Goal: Task Accomplishment & Management: Complete application form

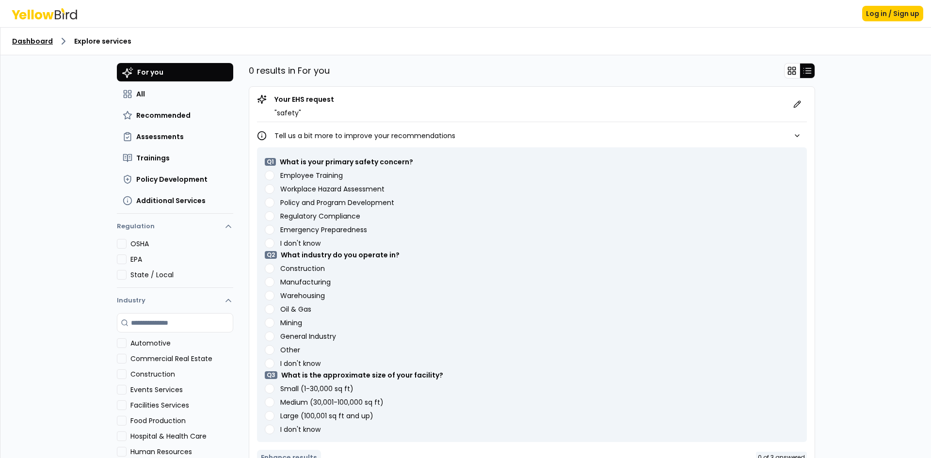
click at [36, 37] on link "Dashboard" at bounding box center [32, 41] width 41 height 10
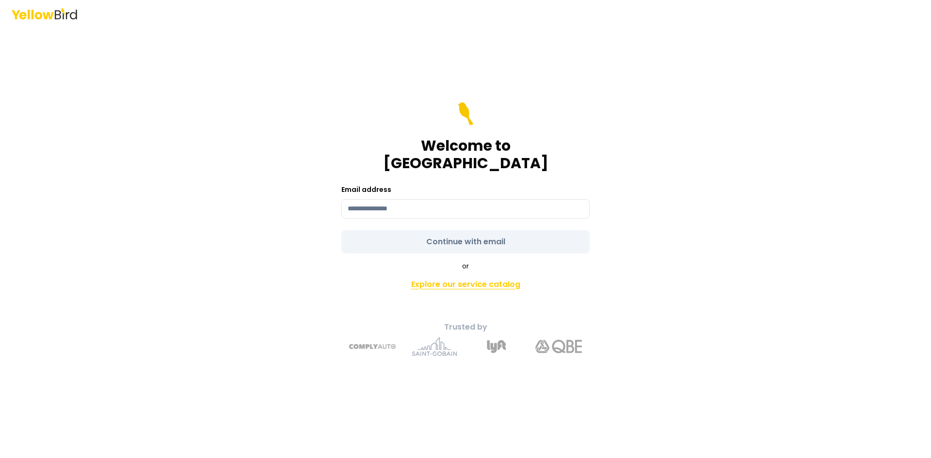
click at [480, 275] on link "Explore our service catalog" at bounding box center [465, 284] width 341 height 19
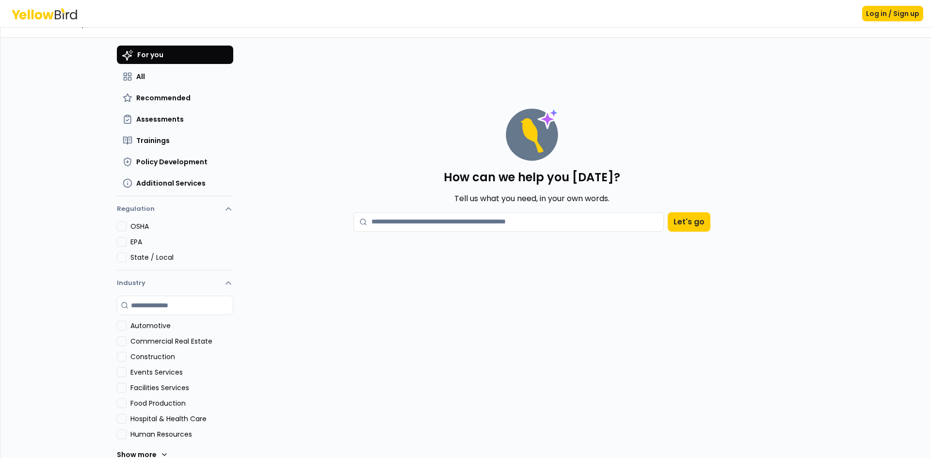
scroll to position [32, 0]
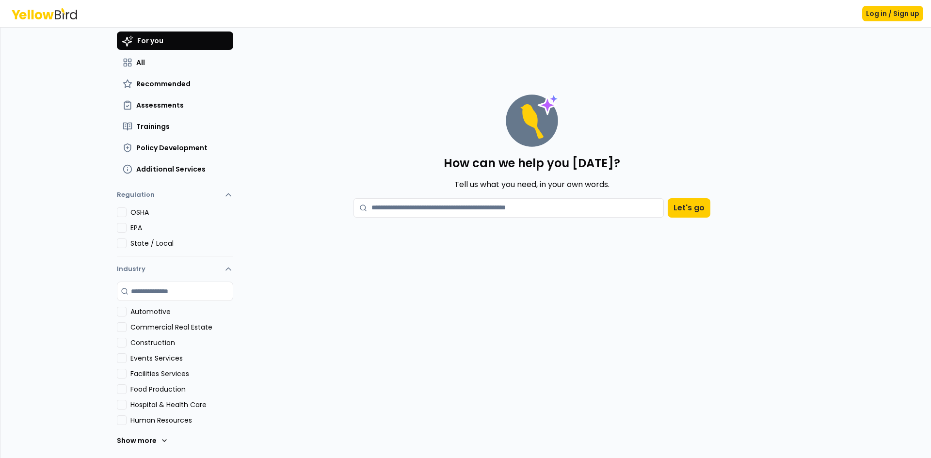
click at [157, 341] on label "Construction" at bounding box center [181, 343] width 103 height 10
click at [126, 341] on button "Construction" at bounding box center [122, 343] width 10 height 10
click at [117, 346] on button "Construction" at bounding box center [122, 343] width 10 height 10
click at [118, 342] on button "Construction" at bounding box center [122, 343] width 10 height 10
click at [288, 162] on div "How can we help you [DATE]? Tell us what you need, in your own words. Let's go" at bounding box center [532, 133] width 566 height 202
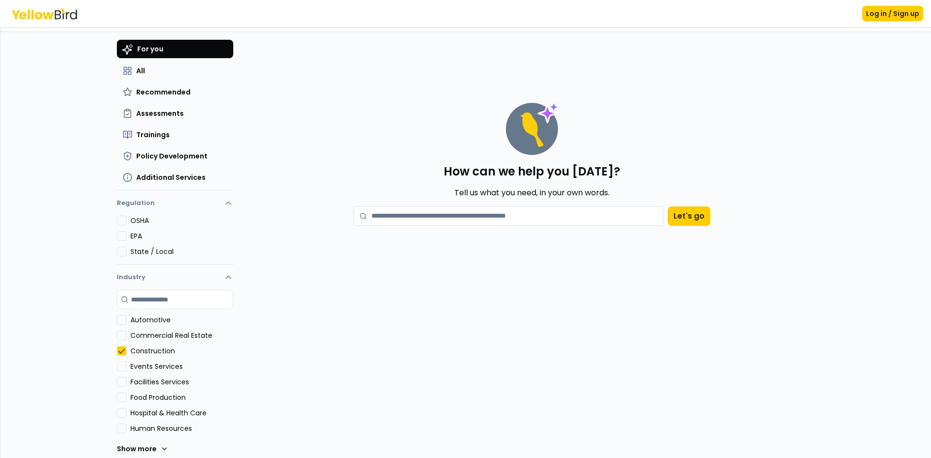
scroll to position [0, 0]
